Goal: Task Accomplishment & Management: Use online tool/utility

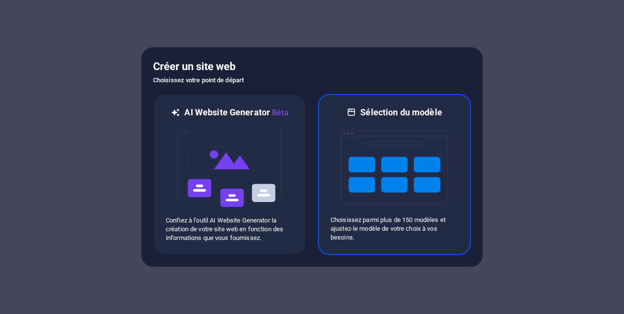
click at [352, 173] on img at bounding box center [394, 166] width 107 height 97
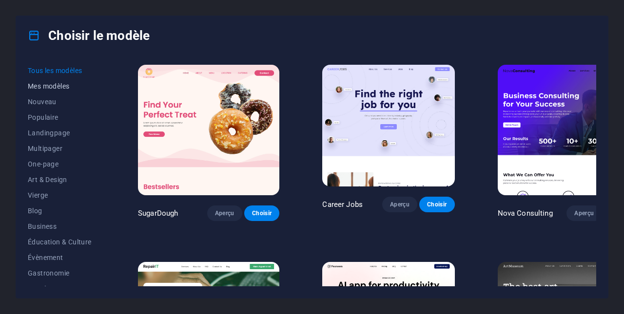
click at [57, 88] on span "Mes modèles" at bounding box center [61, 86] width 67 height 8
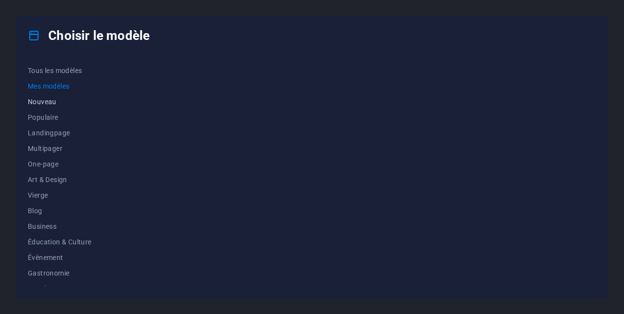
click at [49, 102] on span "Nouveau" at bounding box center [61, 102] width 67 height 8
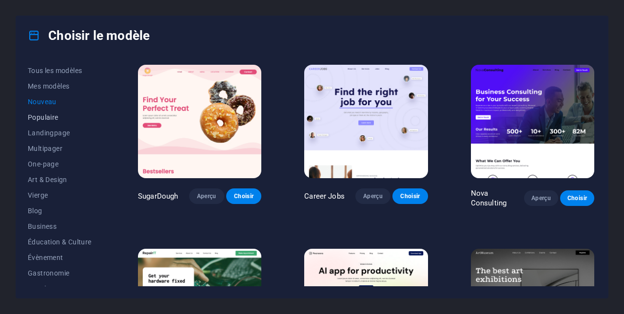
click at [44, 118] on span "Populaire" at bounding box center [61, 118] width 67 height 8
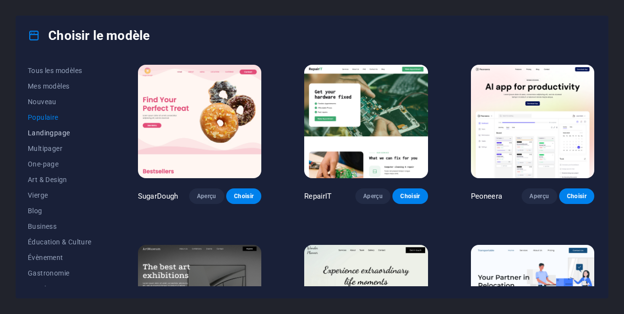
click at [44, 136] on span "Landingpage" at bounding box center [61, 133] width 67 height 8
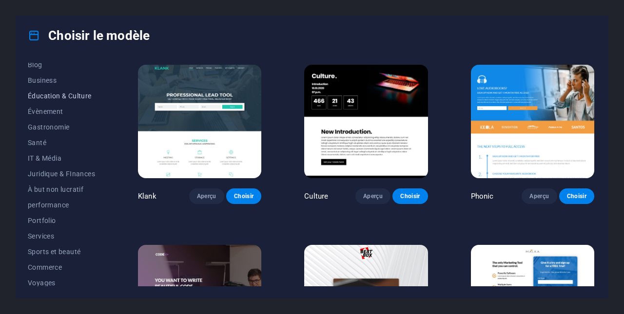
scroll to position [166, 0]
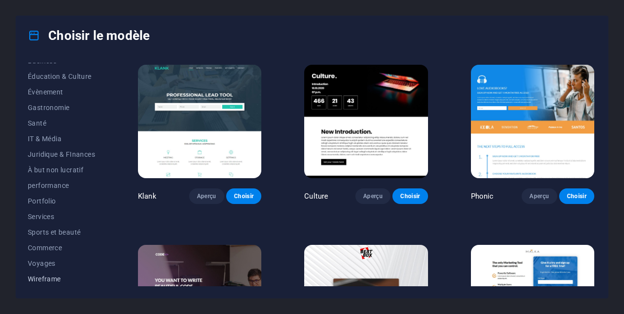
click at [54, 276] on span "Wireframe" at bounding box center [61, 279] width 67 height 8
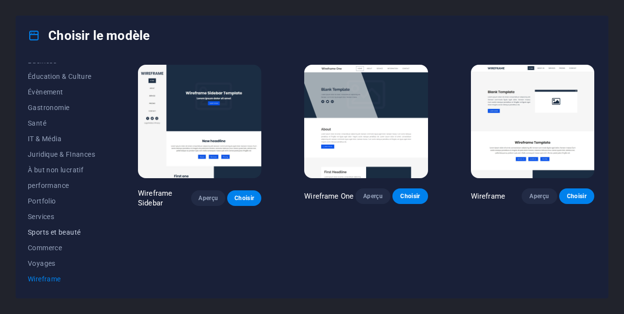
click at [47, 238] on button "Sports et beauté" at bounding box center [61, 233] width 67 height 16
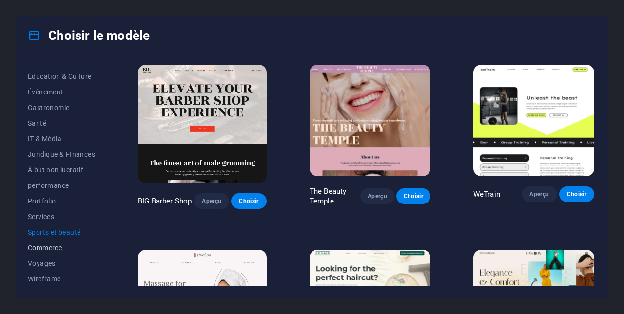
click at [45, 249] on span "Commerce" at bounding box center [61, 248] width 67 height 8
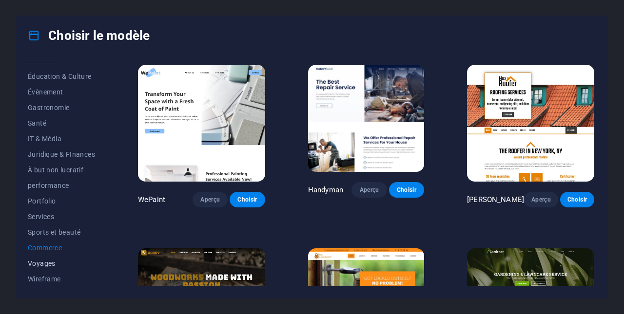
click at [44, 267] on span "Voyages" at bounding box center [61, 264] width 67 height 8
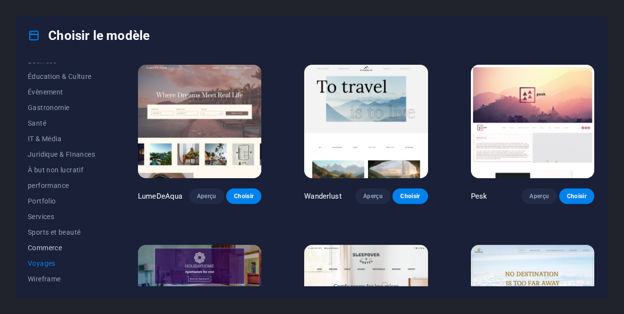
click at [43, 248] on span "Commerce" at bounding box center [61, 248] width 67 height 8
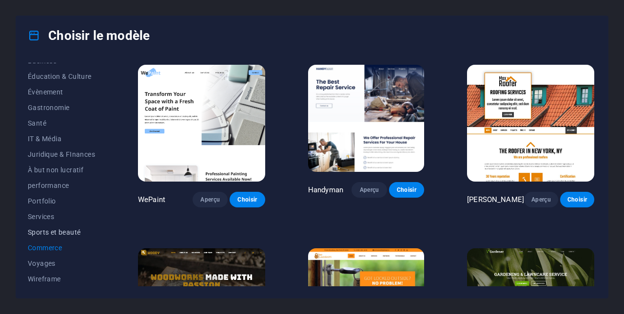
click at [46, 233] on span "Sports et beauté" at bounding box center [61, 233] width 67 height 8
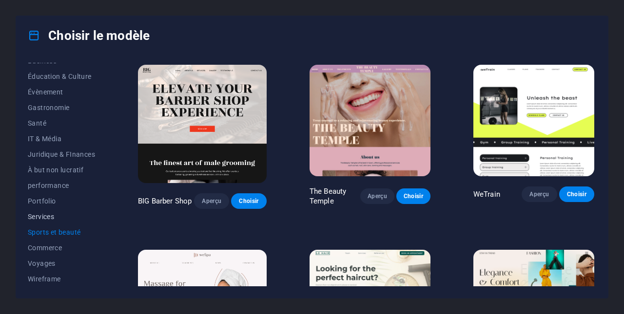
click at [46, 219] on span "Services" at bounding box center [61, 217] width 67 height 8
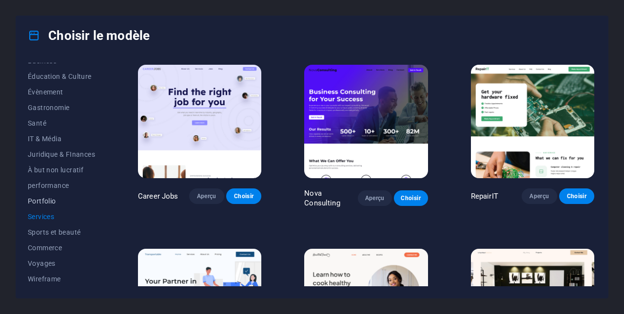
click at [43, 201] on span "Portfolio" at bounding box center [61, 201] width 67 height 8
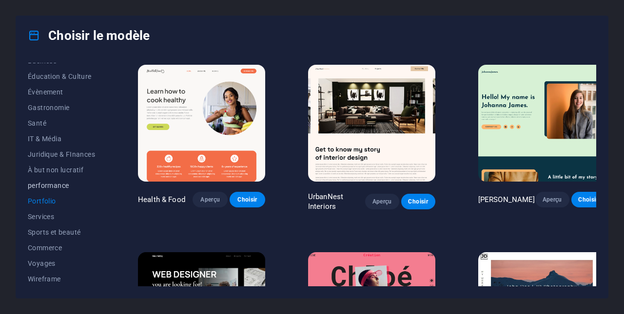
click at [47, 185] on span "performance" at bounding box center [61, 186] width 67 height 8
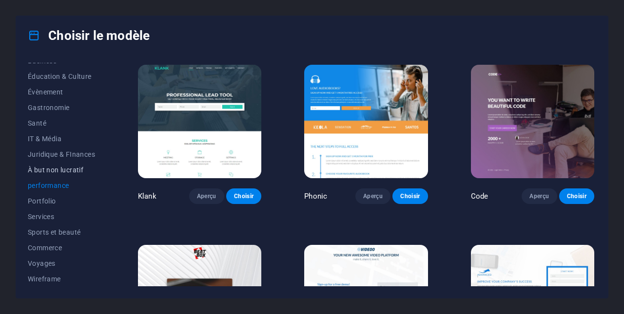
click at [48, 172] on span "À but non lucratif" at bounding box center [61, 170] width 67 height 8
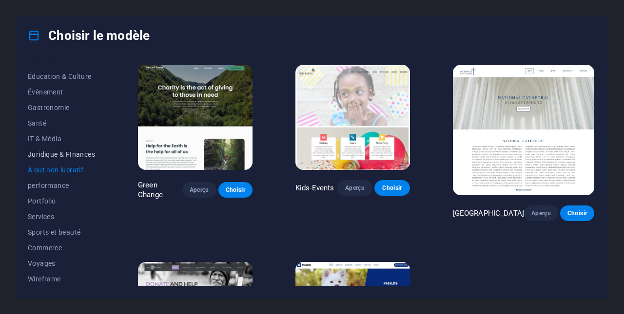
click at [45, 151] on span "Juridique & FInances" at bounding box center [61, 155] width 67 height 8
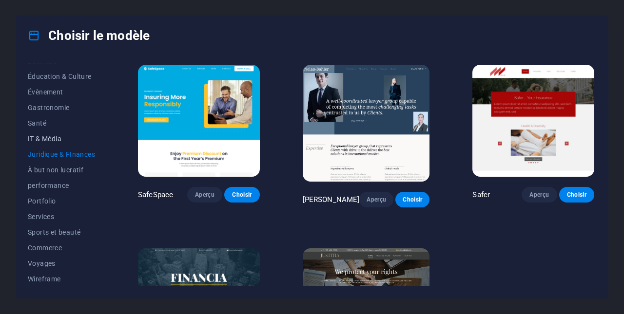
click at [46, 139] on span "IT & Média" at bounding box center [61, 139] width 67 height 8
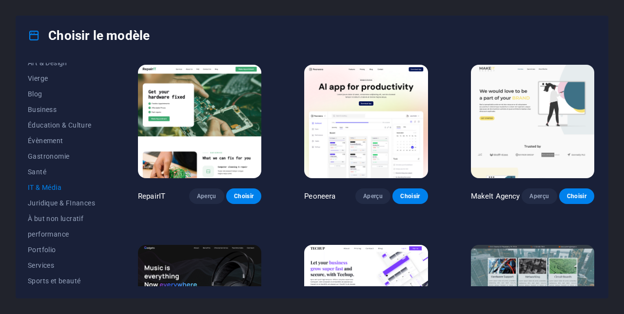
scroll to position [68, 0]
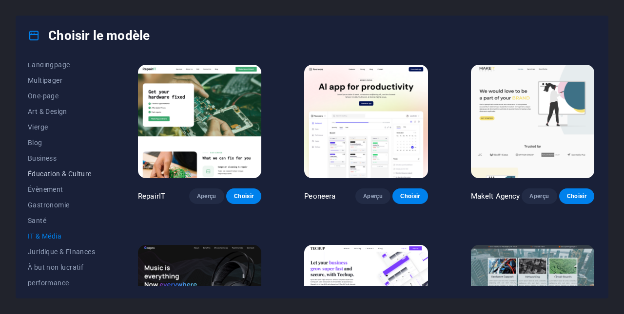
click at [46, 175] on span "Éducation & Culture" at bounding box center [61, 174] width 67 height 8
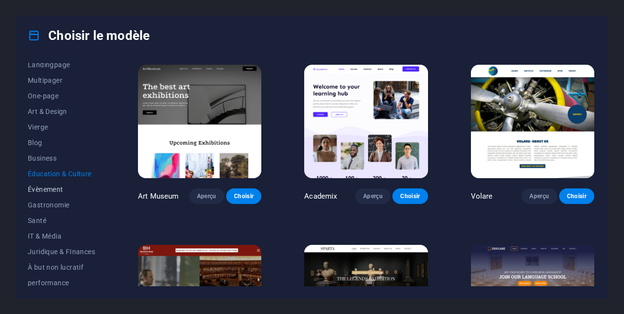
click at [49, 186] on span "Évènement" at bounding box center [61, 190] width 67 height 8
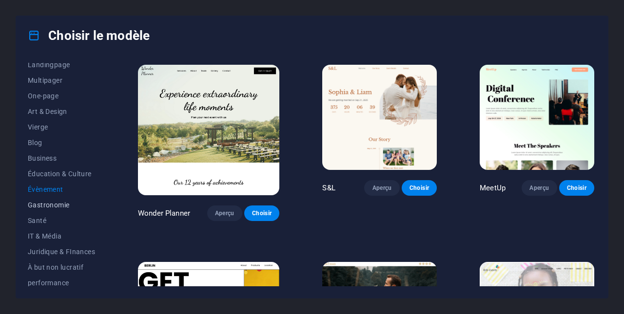
click at [51, 205] on span "Gastronomie" at bounding box center [61, 205] width 67 height 8
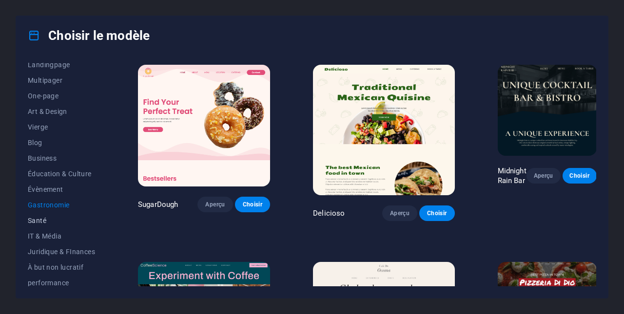
click at [38, 222] on span "Santé" at bounding box center [61, 221] width 67 height 8
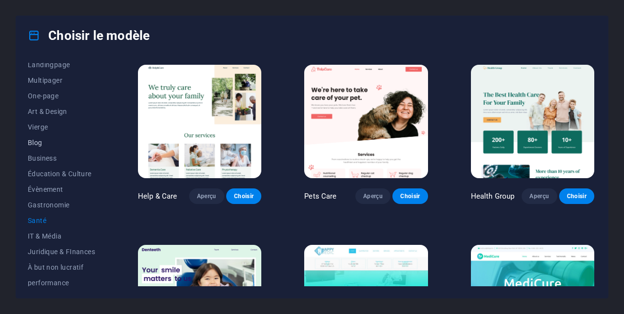
click at [34, 143] on span "Blog" at bounding box center [61, 143] width 67 height 8
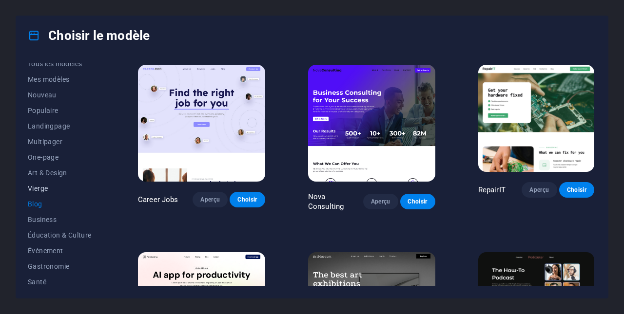
scroll to position [0, 0]
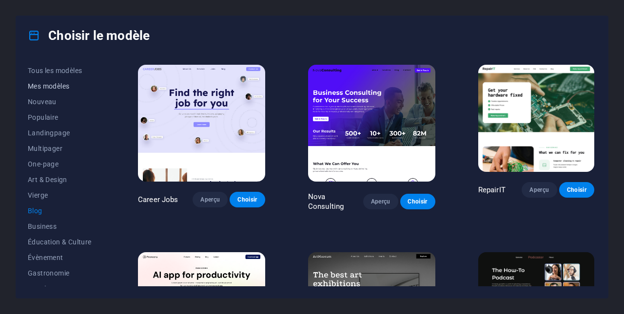
click at [46, 89] on span "Mes modèles" at bounding box center [61, 86] width 67 height 8
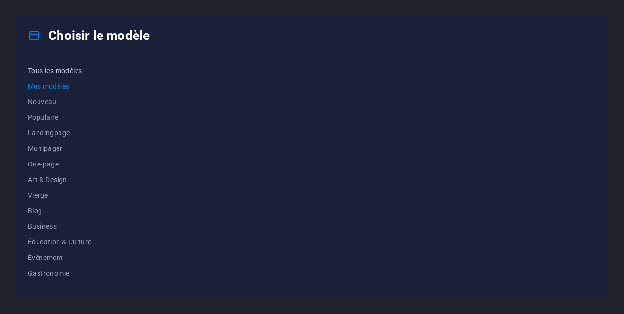
click at [48, 70] on span "Tous les modèles" at bounding box center [61, 71] width 67 height 8
